Goal: Task Accomplishment & Management: Use online tool/utility

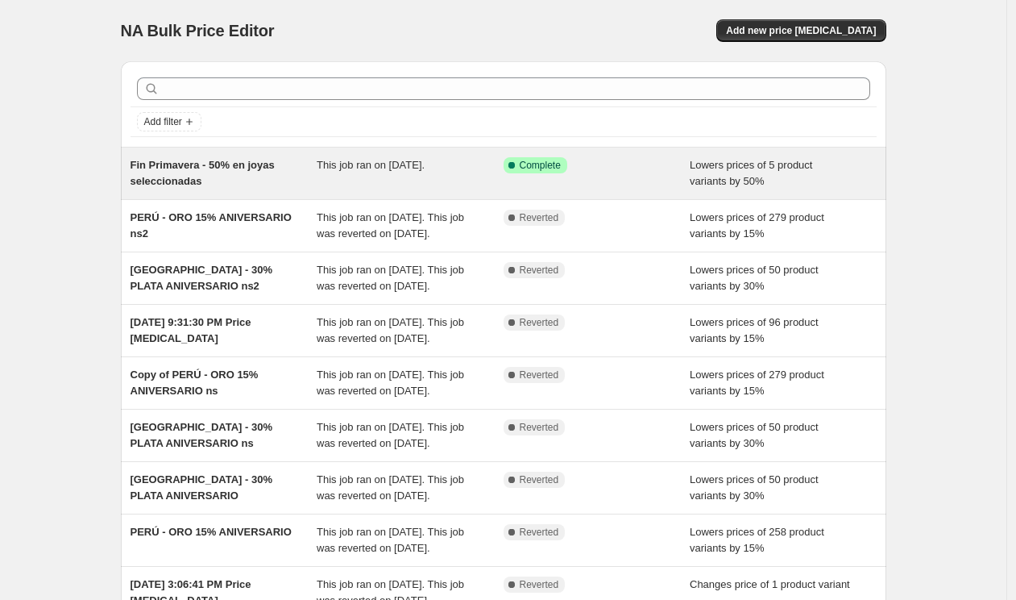
click at [210, 163] on span "Fin Primavera - 50% en joyas seleccionadas" at bounding box center [203, 173] width 144 height 28
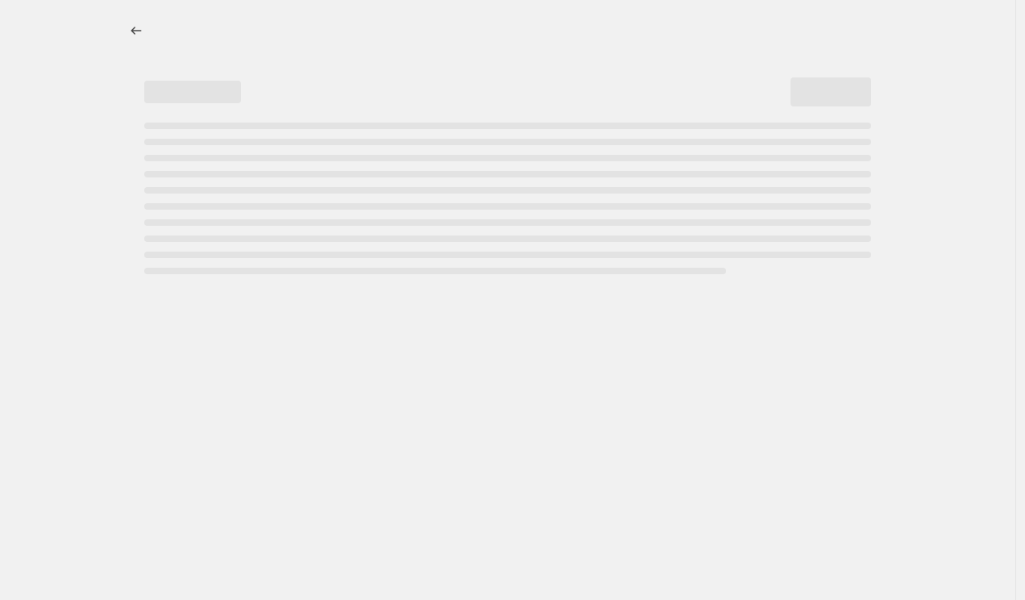
select select "percentage"
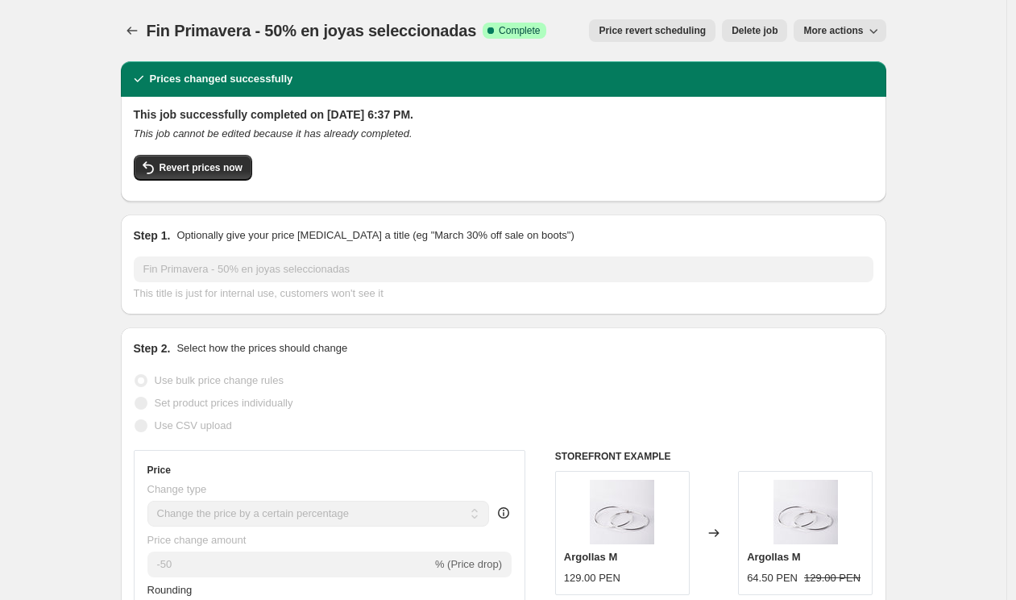
click at [625, 39] on button "Price revert scheduling" at bounding box center [652, 30] width 127 height 23
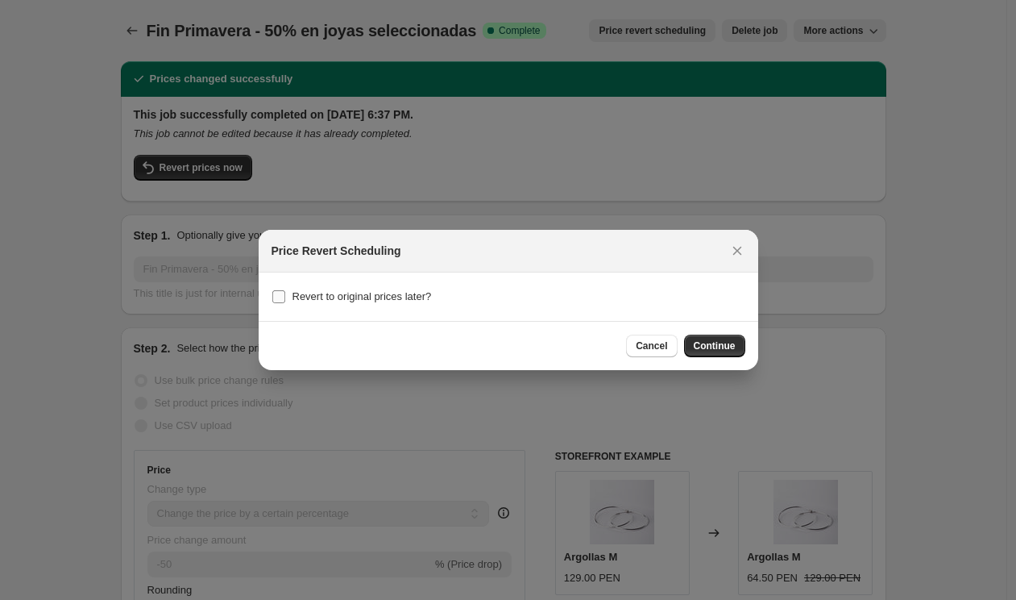
click at [419, 301] on span "Revert to original prices later?" at bounding box center [362, 296] width 139 height 12
click at [285, 301] on input "Revert to original prices later?" at bounding box center [278, 296] width 13 height 13
checkbox input "true"
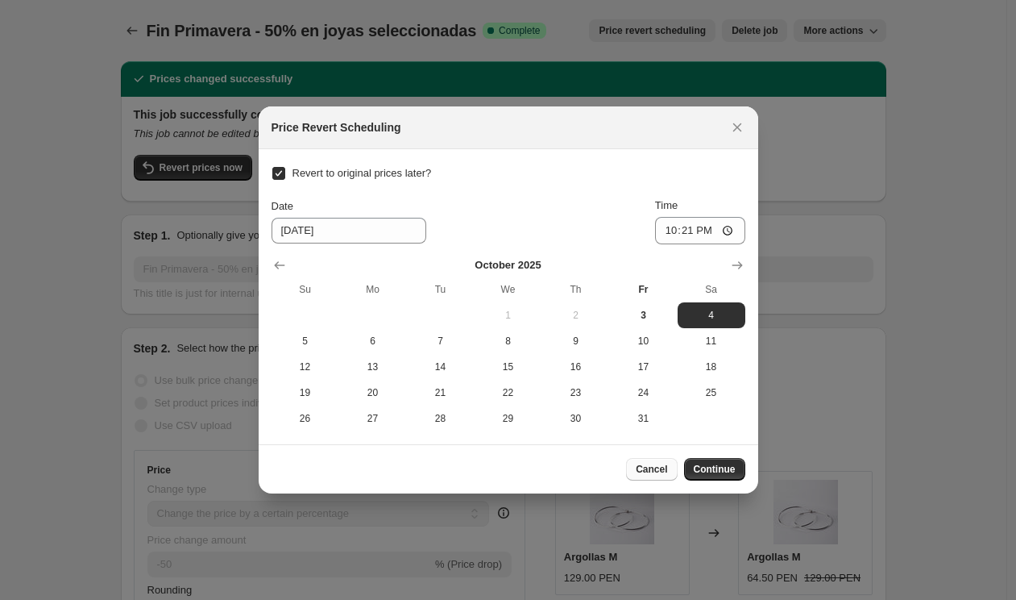
click at [646, 474] on span "Cancel" at bounding box center [651, 469] width 31 height 13
checkbox input "false"
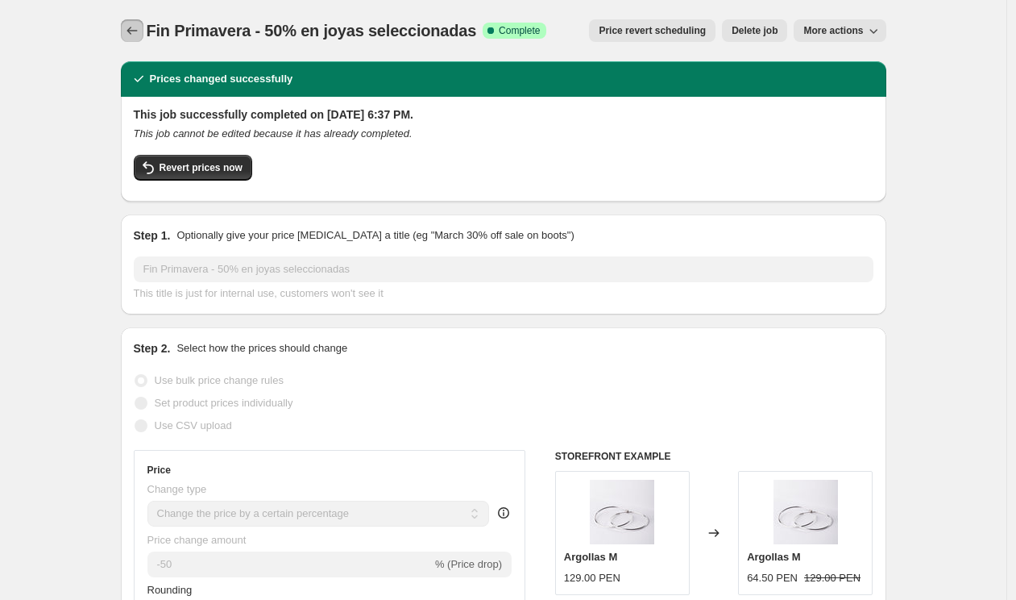
click at [136, 36] on icon "Price change jobs" at bounding box center [132, 31] width 16 height 16
